Goal: Task Accomplishment & Management: Manage account settings

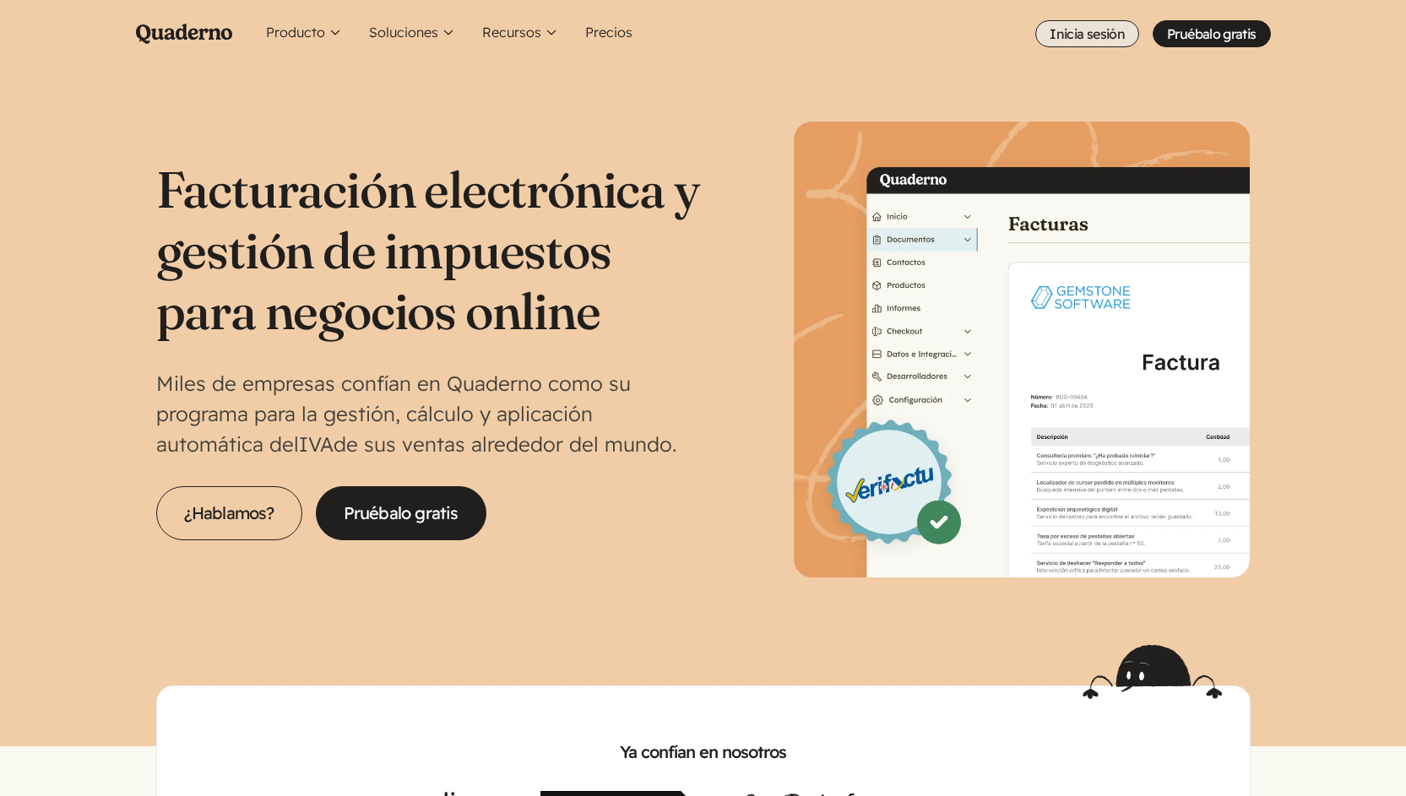
click at [1139, 28] on link "Inicia sesión" at bounding box center [1087, 33] width 104 height 27
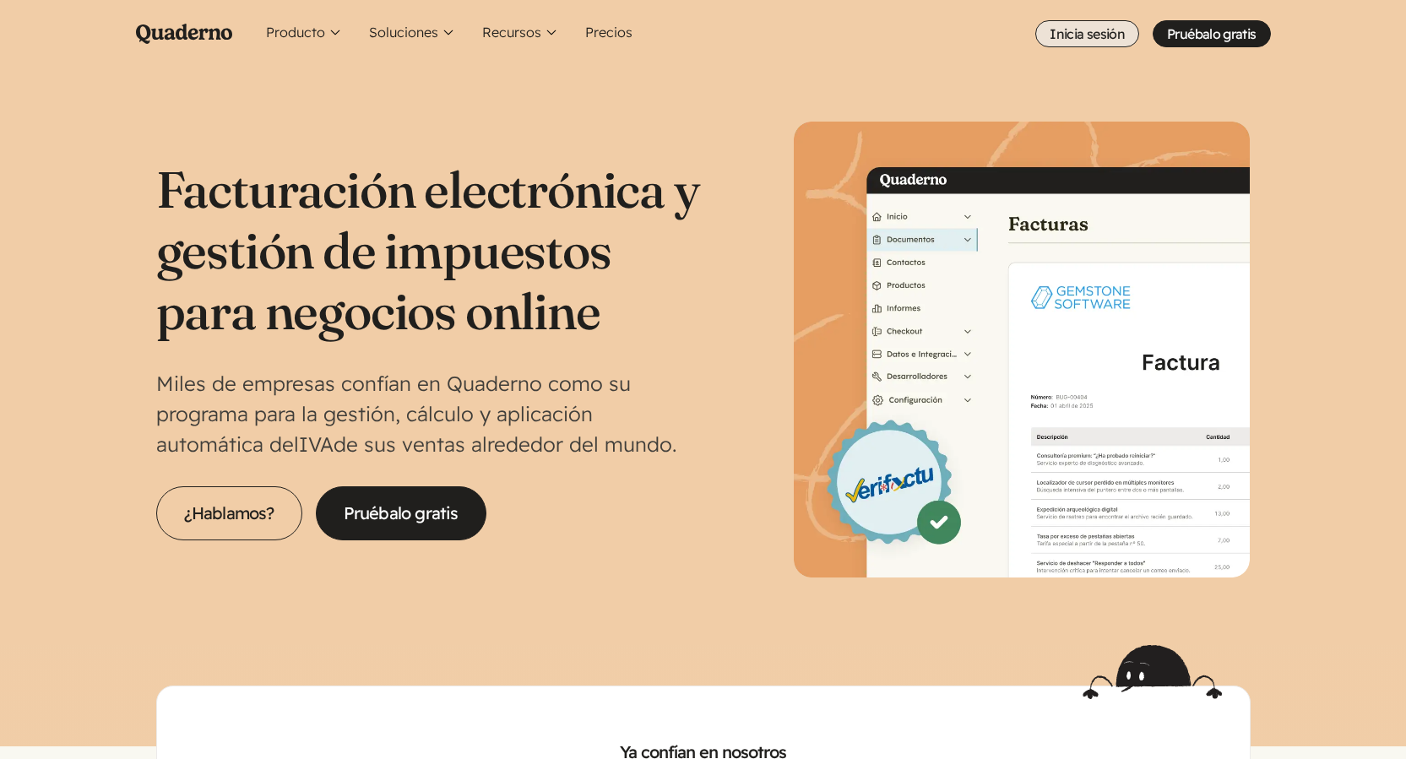
click at [1139, 34] on link "Inicia sesión" at bounding box center [1087, 33] width 104 height 27
click at [1139, 35] on link "Inicia sesión" at bounding box center [1087, 33] width 104 height 27
click at [1139, 33] on link "Inicia sesión" at bounding box center [1087, 33] width 104 height 27
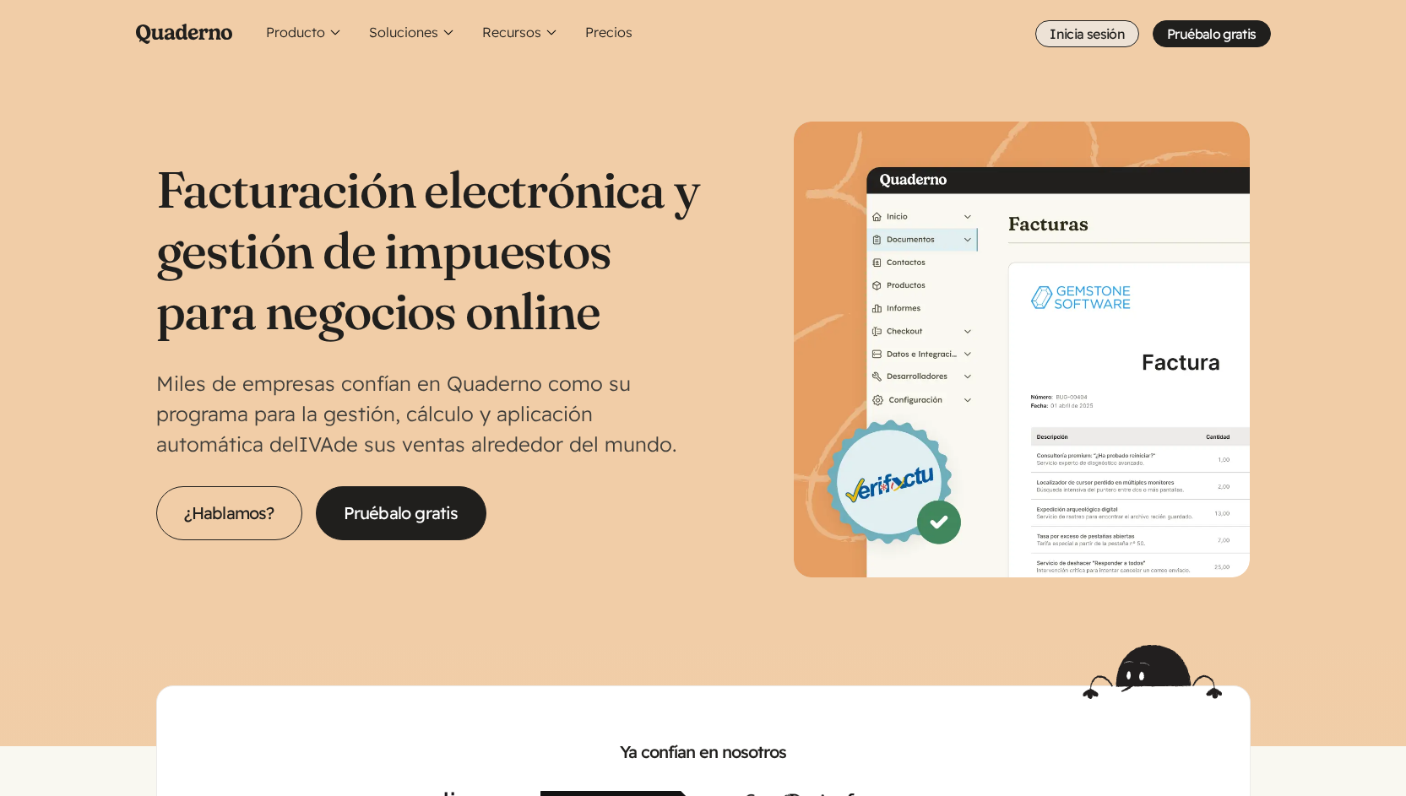
click at [1139, 34] on link "Inicia sesión" at bounding box center [1087, 33] width 104 height 27
